Goal: Task Accomplishment & Management: Use online tool/utility

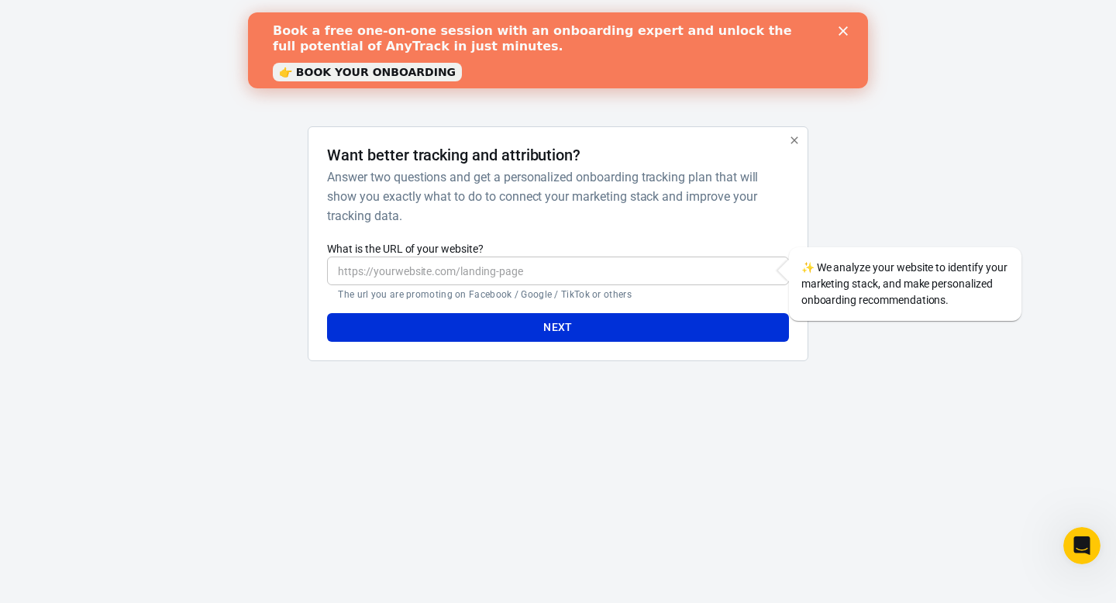
click at [844, 32] on polygon "Close" at bounding box center [842, 30] width 9 height 9
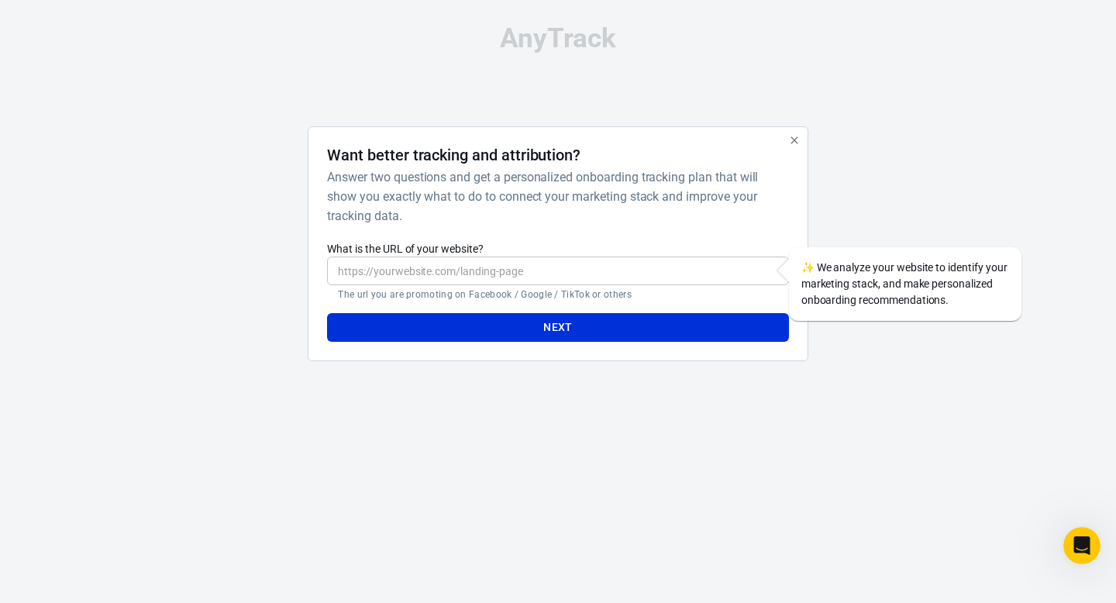
click at [521, 273] on input "What is the URL of your website?" at bounding box center [557, 270] width 461 height 29
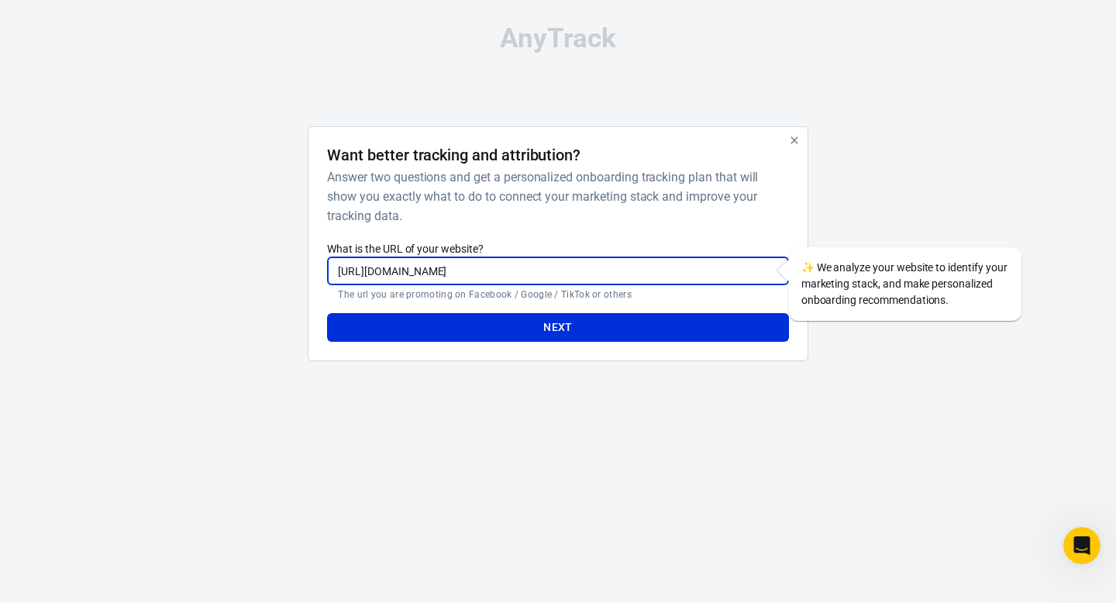
click at [661, 270] on input "https://dealsmocktail.com/" at bounding box center [557, 270] width 461 height 29
type input "https://dealsmocktail.com"
click at [649, 316] on button "Next" at bounding box center [557, 327] width 461 height 29
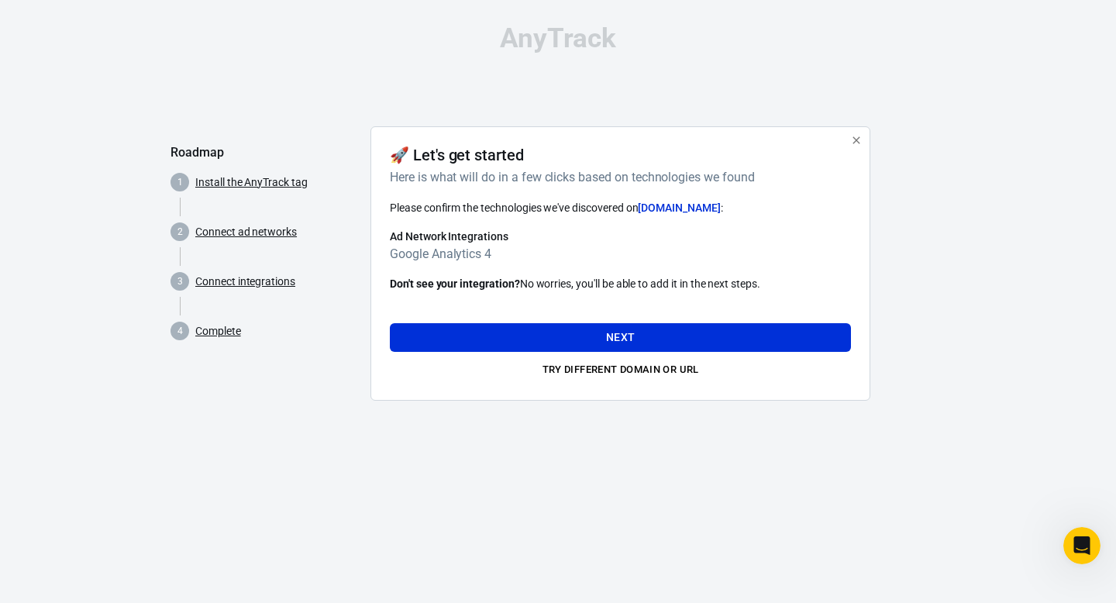
click at [617, 351] on div "Next Try different domain or url" at bounding box center [620, 349] width 461 height 64
click at [628, 345] on button "Next" at bounding box center [620, 337] width 461 height 29
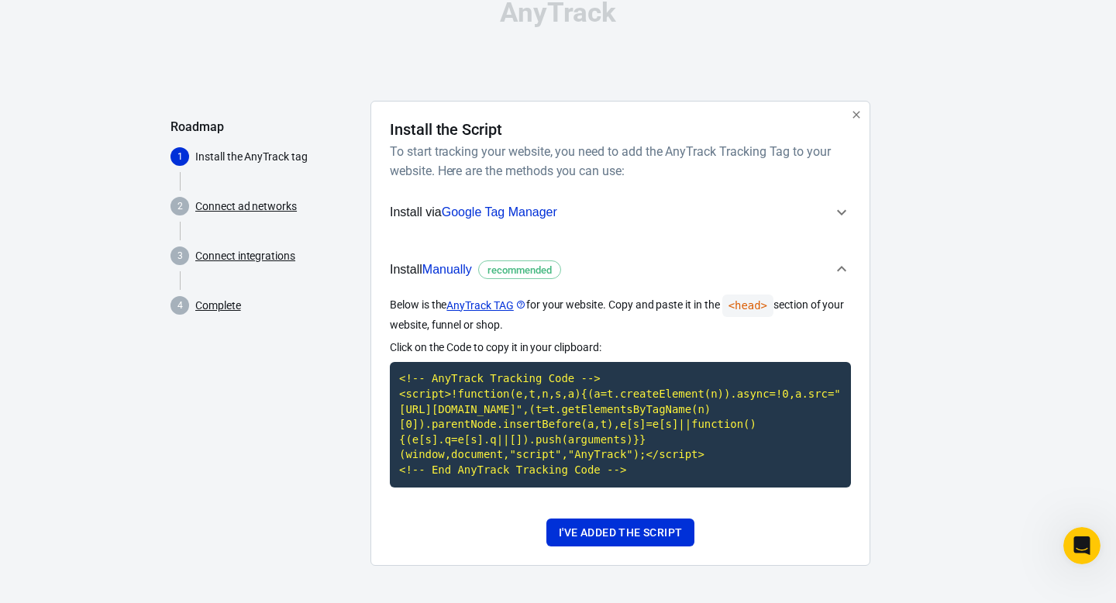
scroll to position [41, 0]
click at [533, 205] on span "Google Tag Manager" at bounding box center [499, 211] width 115 height 13
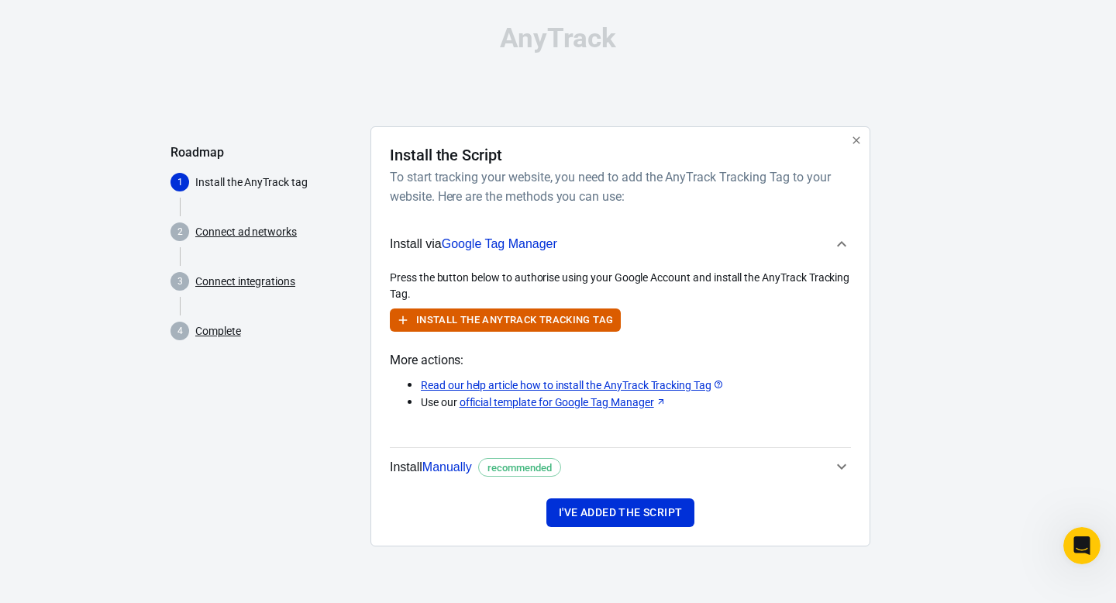
scroll to position [0, 0]
click at [565, 320] on button "Install the AnyTrack Tracking Tag" at bounding box center [505, 320] width 231 height 24
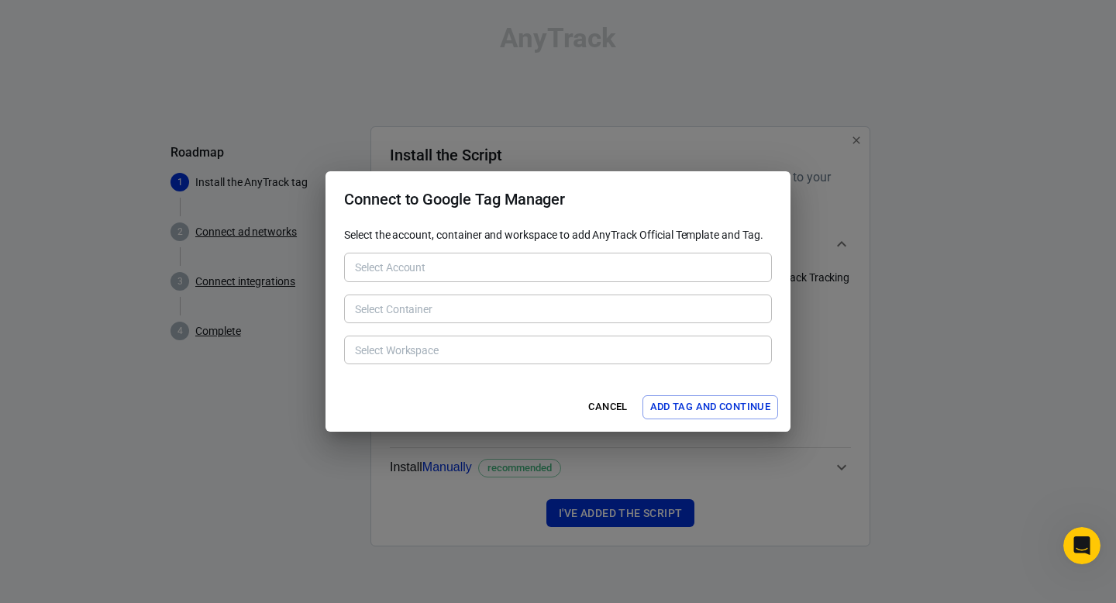
type input "Dealsmocktail [6257803459]"
click at [595, 305] on input "Select Container" at bounding box center [557, 308] width 416 height 19
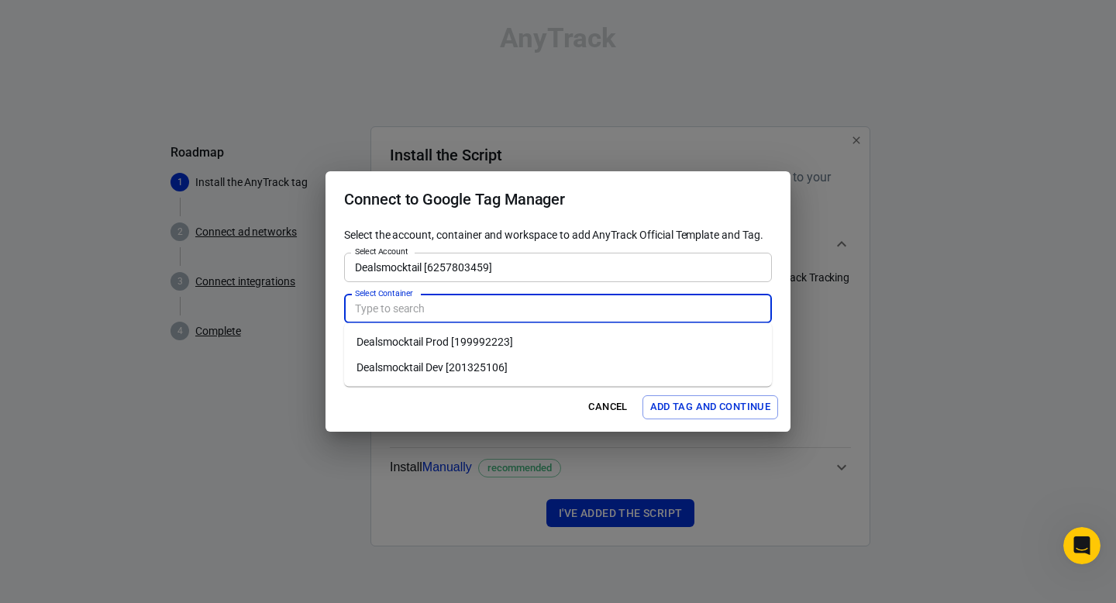
click at [500, 338] on li "Dealsmocktail Prod [199992223]" at bounding box center [558, 342] width 428 height 26
type input "Dealsmocktail Prod [199992223]"
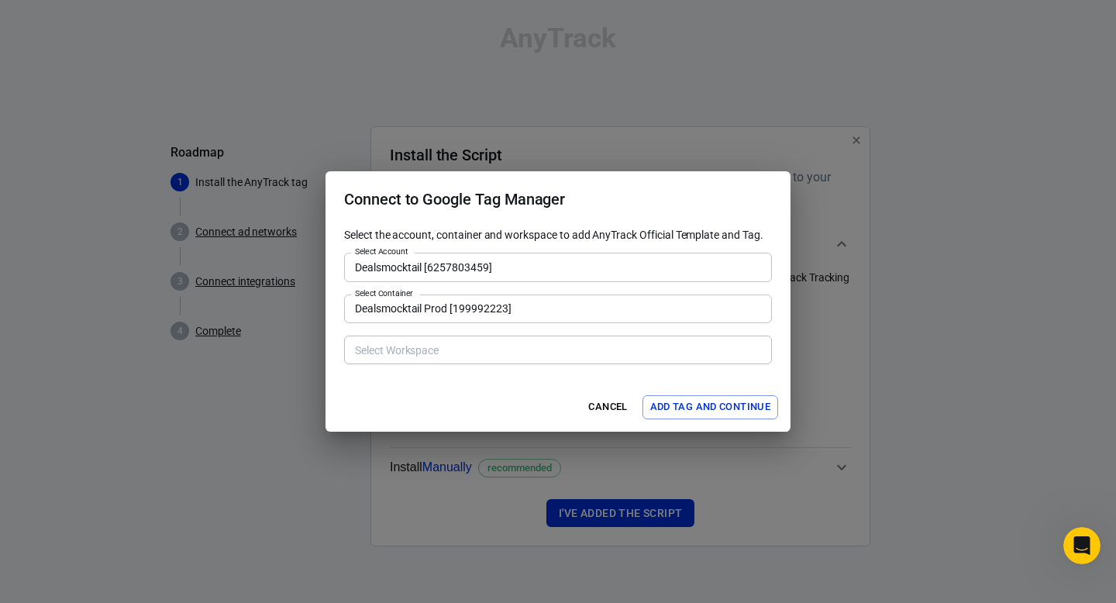
type input "Default Workspace [10]"
click at [447, 350] on input "Default Workspace [10]" at bounding box center [557, 349] width 416 height 19
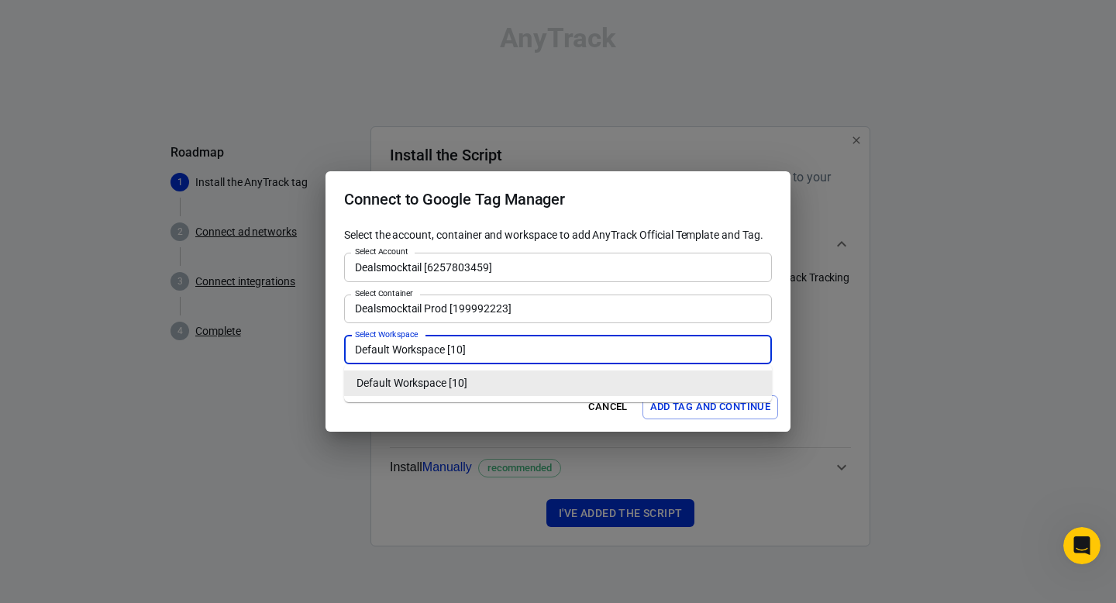
click at [469, 383] on li "Default Workspace [10]" at bounding box center [558, 383] width 428 height 26
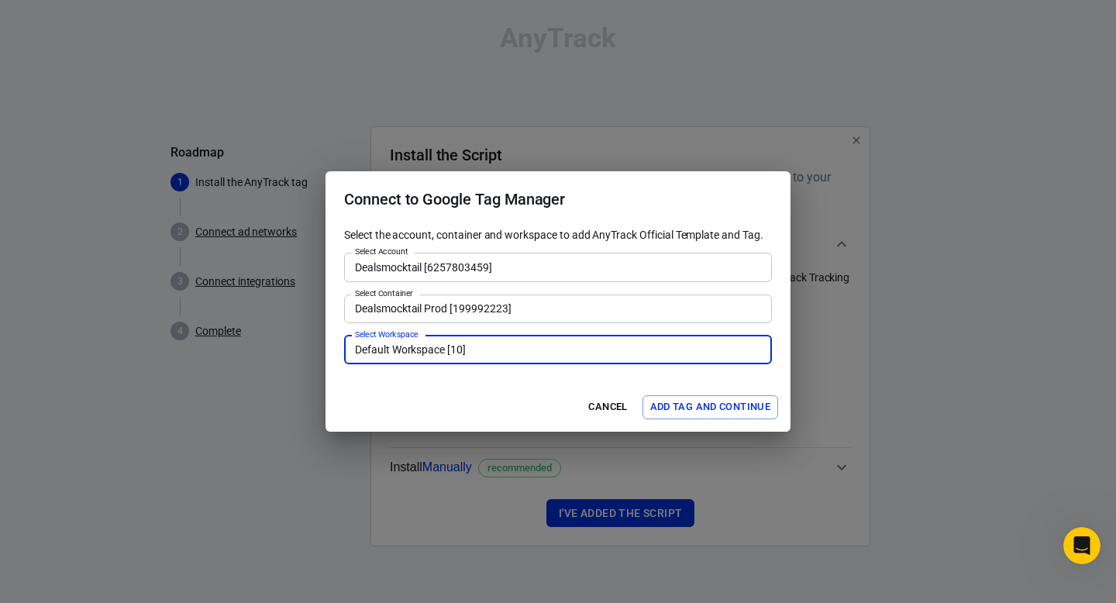
click at [714, 413] on button "Add Tag and Continue" at bounding box center [710, 407] width 136 height 24
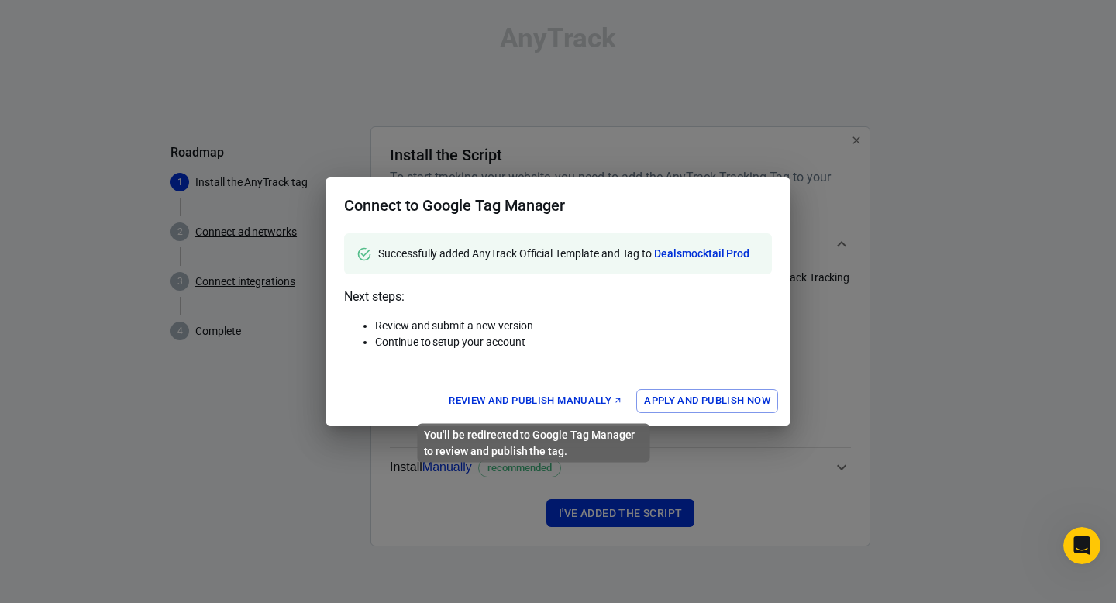
click at [579, 398] on link "Review and Publish Manually" at bounding box center [536, 401] width 182 height 24
click at [592, 453] on div "Connect to Google Tag Manager Successfully added AnyTrack Official Template and…" at bounding box center [558, 301] width 1116 height 603
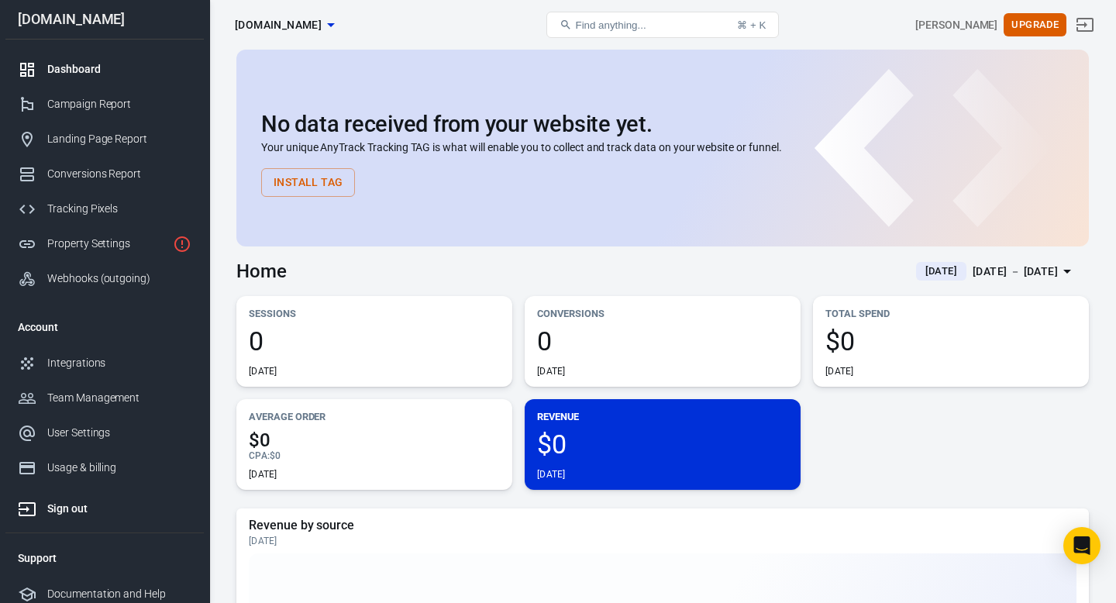
click at [69, 508] on div "Sign out" at bounding box center [119, 508] width 144 height 16
